Goal: Ask a question

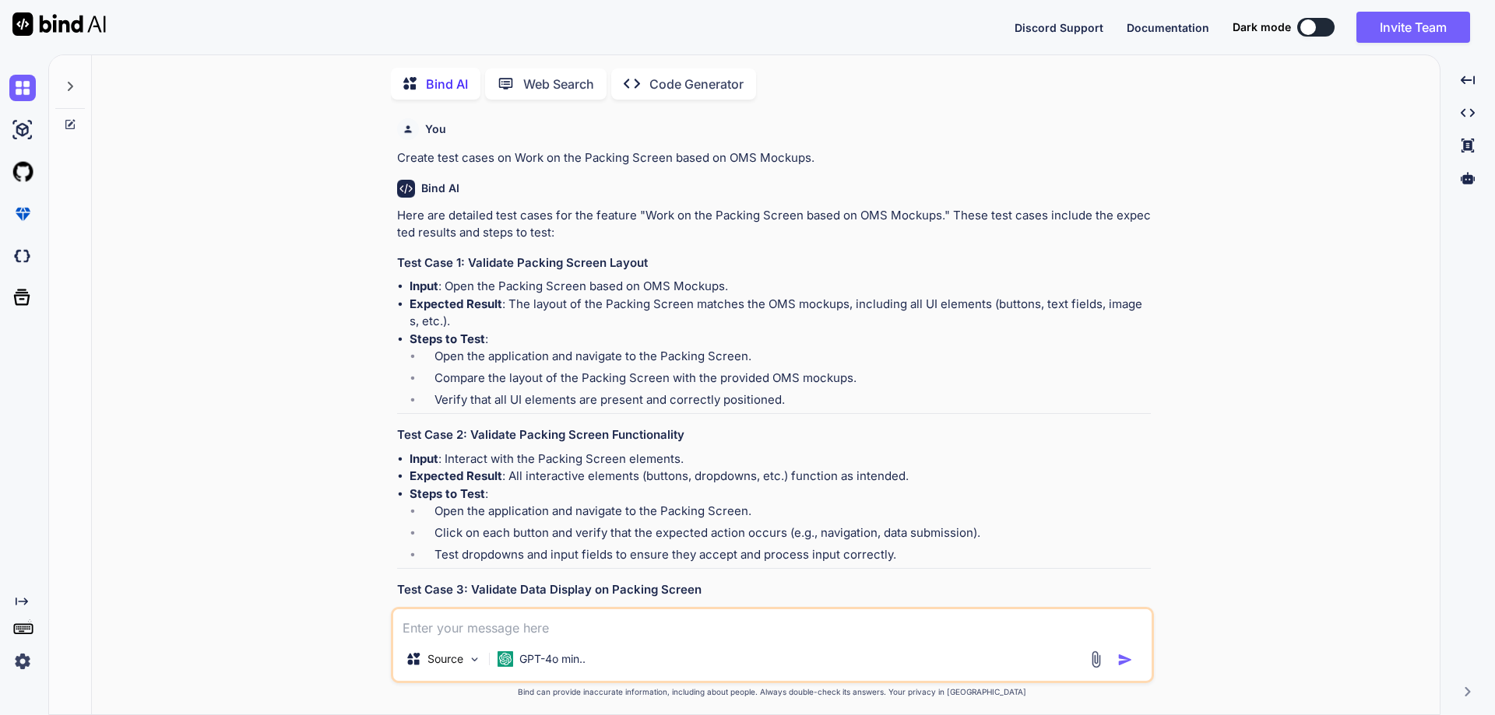
scroll to position [3001, 0]
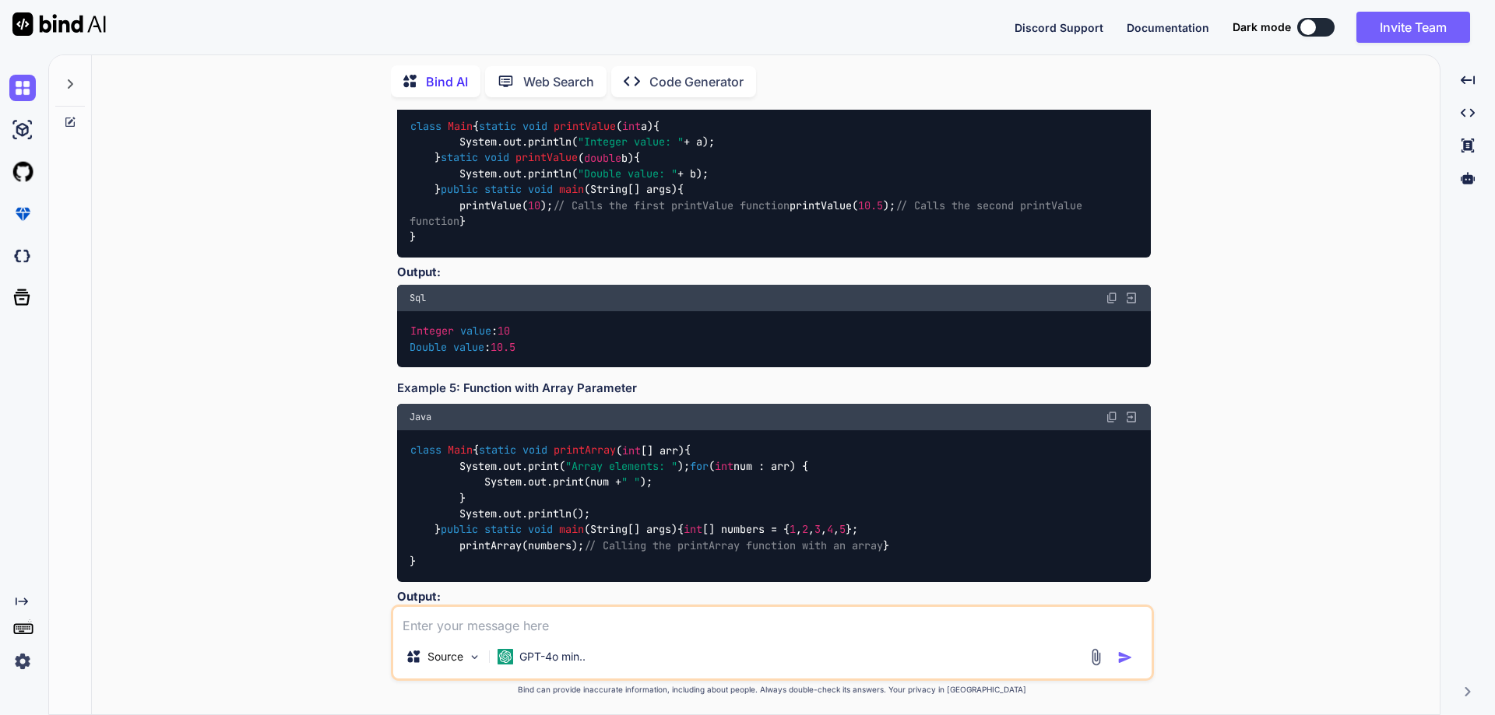
click at [491, 616] on textarea at bounding box center [772, 621] width 758 height 28
paste textarea "class abc { static { System.out.println("This is [PERSON_NAME]"); System.exit(0…"
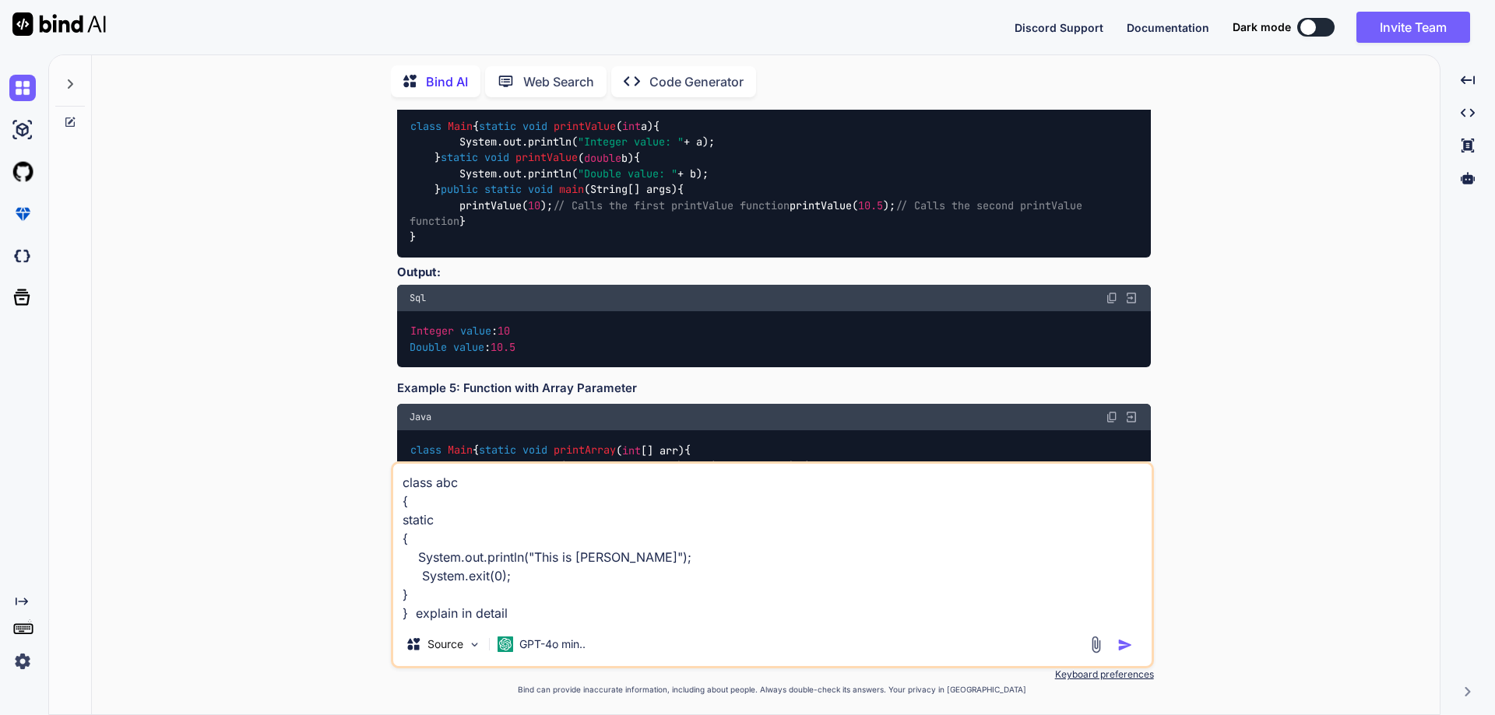
type textarea "class abc { static { System.out.println("This is [PERSON_NAME]"); System.exit(0…"
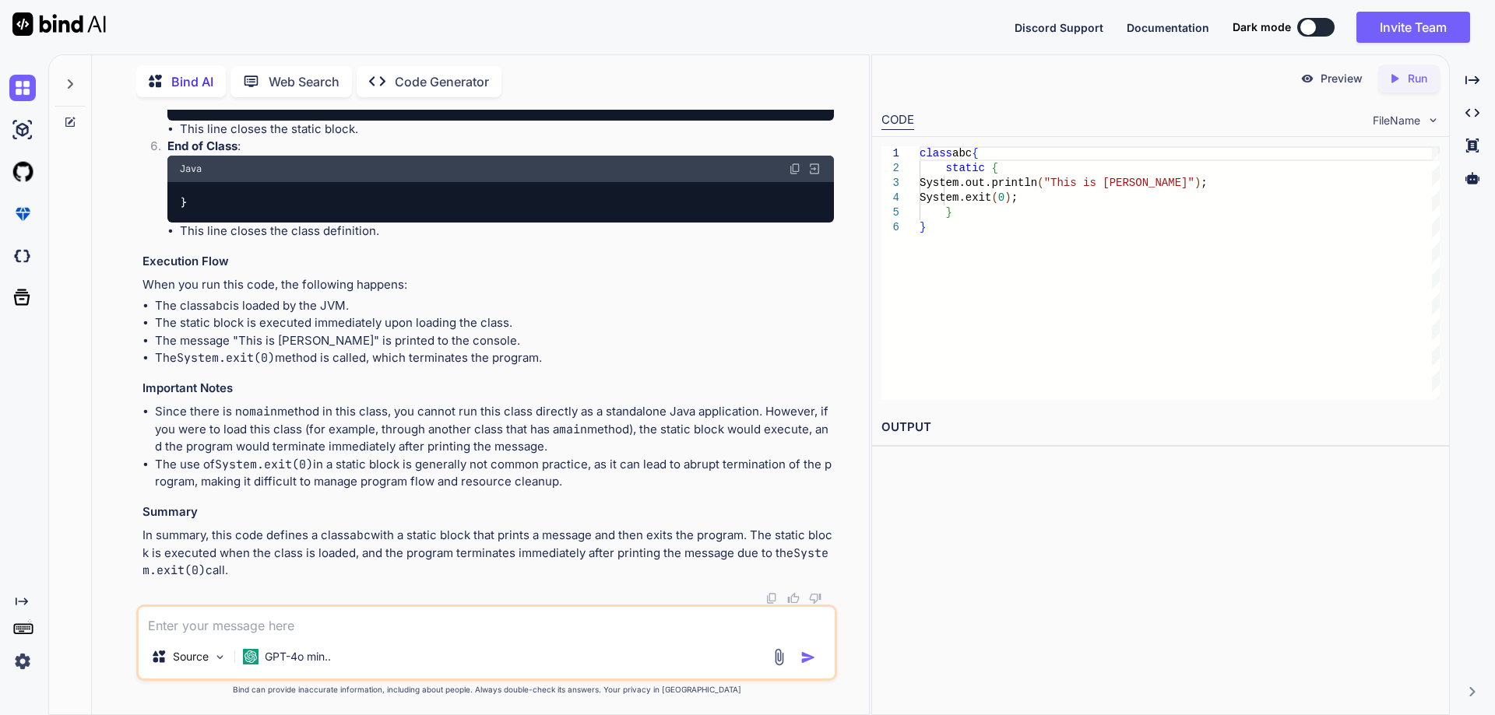
scroll to position [13076, 0]
drag, startPoint x: 522, startPoint y: 294, endPoint x: 806, endPoint y: 292, distance: 283.4
click at [806, 36] on li "This line terminates the Java Virtual Machine (JVM) and exits the program. The …" at bounding box center [507, 1] width 654 height 70
drag, startPoint x: 192, startPoint y: 308, endPoint x: 319, endPoint y: 308, distance: 126.9
click at [319, 36] on li "This line terminates the Java Virtual Machine (JVM) and exits the program. The …" at bounding box center [507, 1] width 654 height 70
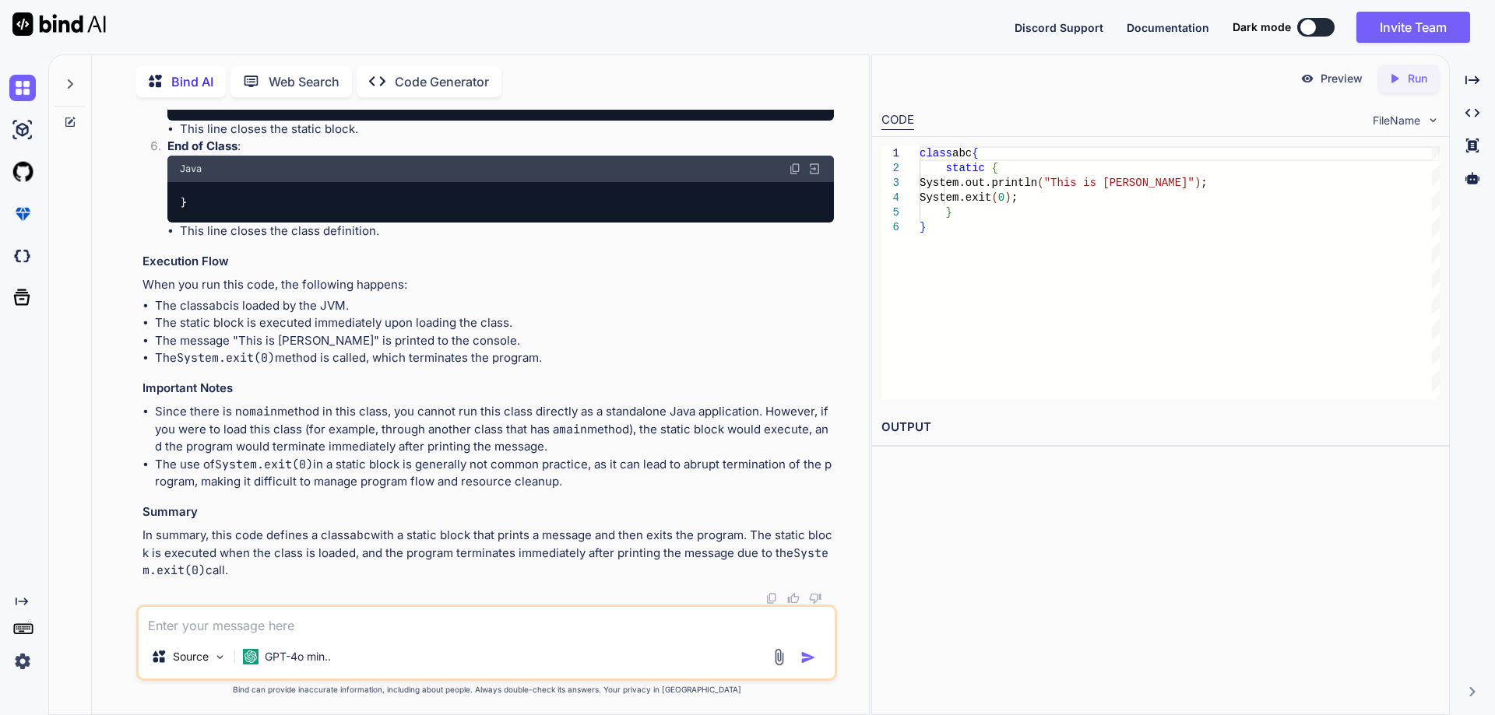
click at [330, 36] on li "This line terminates the Java Virtual Machine (JVM) and exits the program. The …" at bounding box center [507, 1] width 654 height 70
drag, startPoint x: 318, startPoint y: 309, endPoint x: 738, endPoint y: 350, distance: 421.6
click at [777, 36] on li "This line terminates the Java Virtual Machine (JVM) and exits the program. The …" at bounding box center [507, 1] width 654 height 70
click at [474, 36] on li "This line terminates the Java Virtual Machine (JVM) and exits the program. The …" at bounding box center [507, 1] width 654 height 70
